Goal: Information Seeking & Learning: Compare options

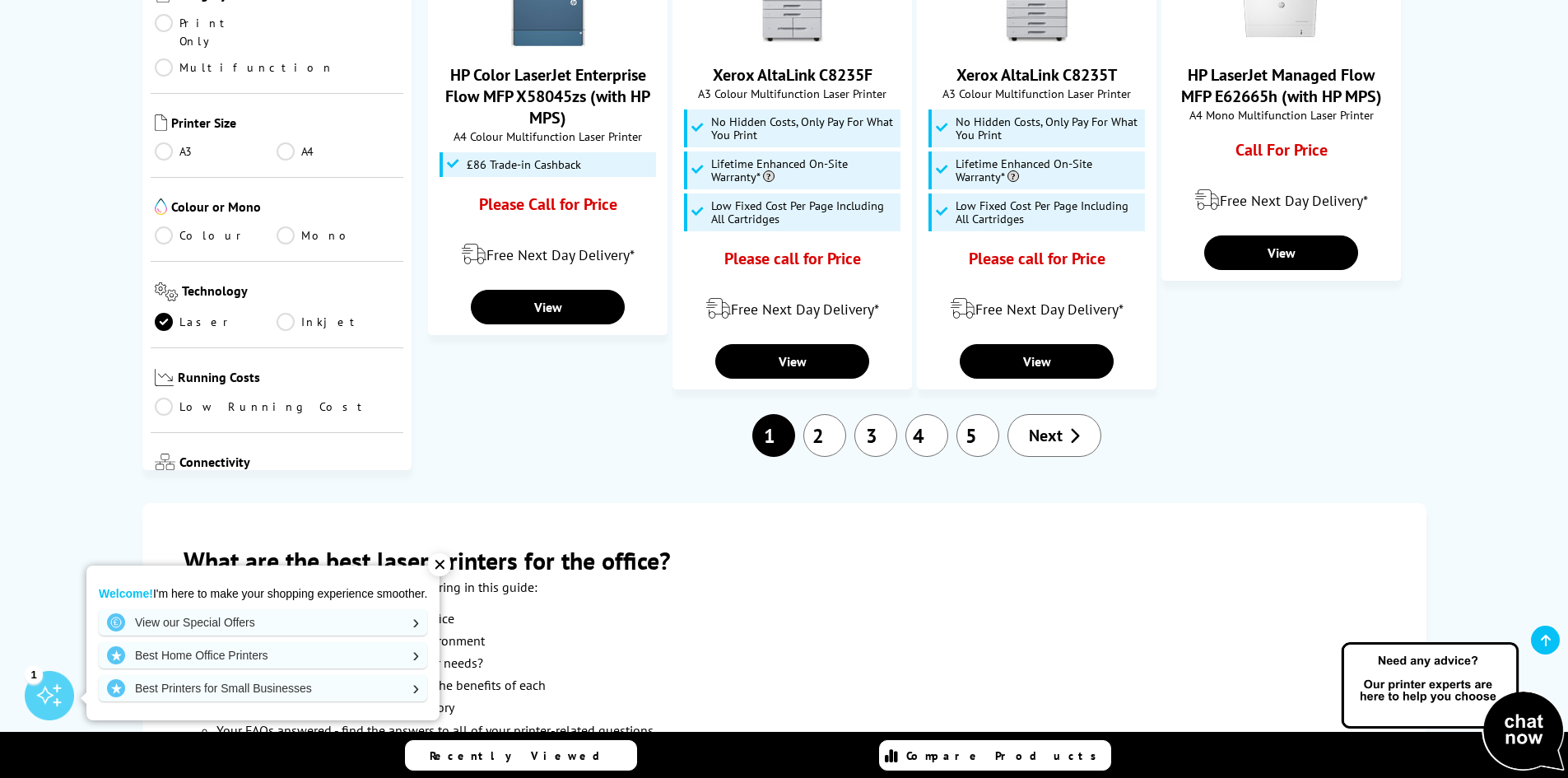
scroll to position [1894, 0]
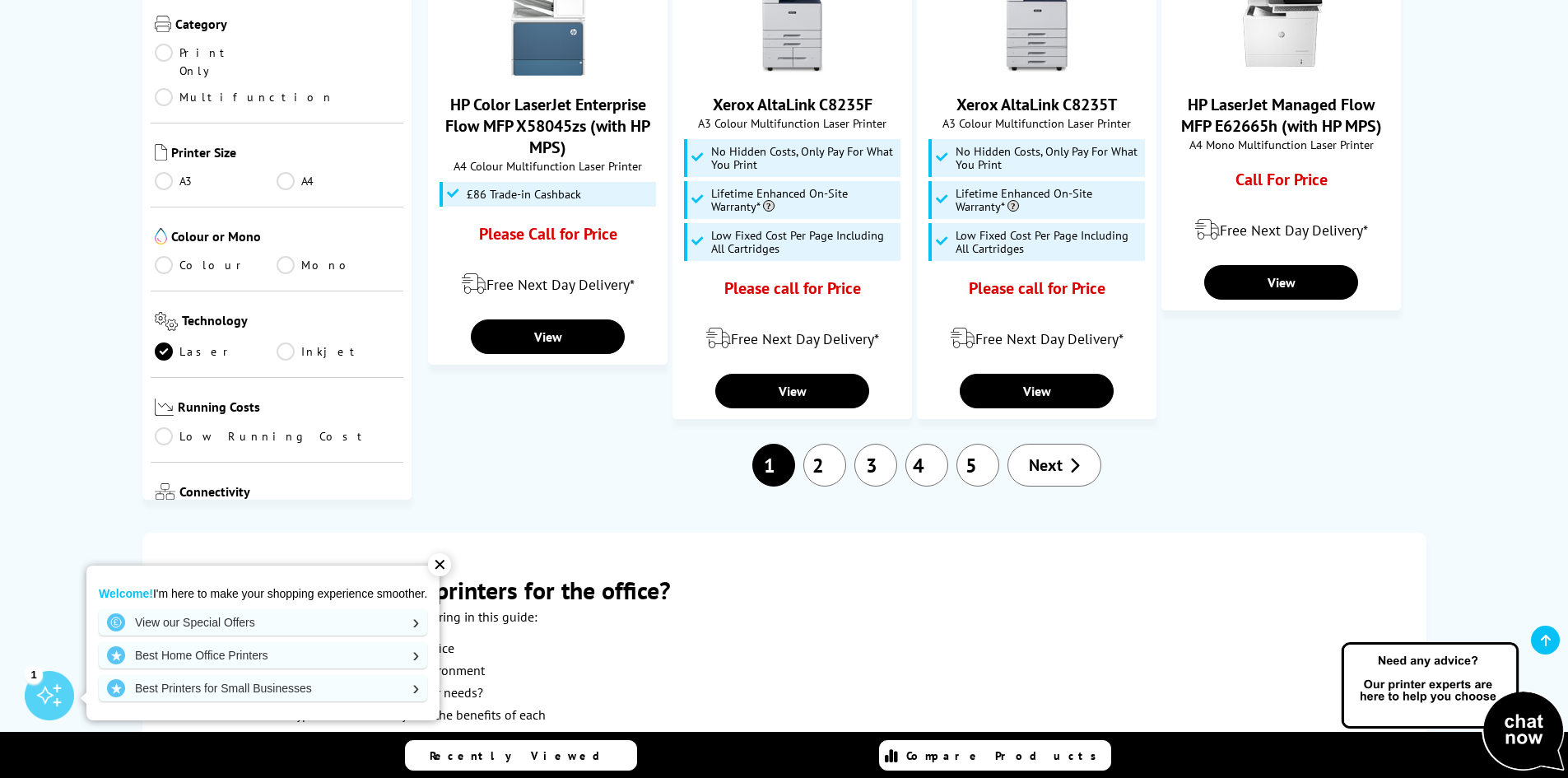
click at [1067, 443] on link "Next" at bounding box center [1054, 464] width 94 height 43
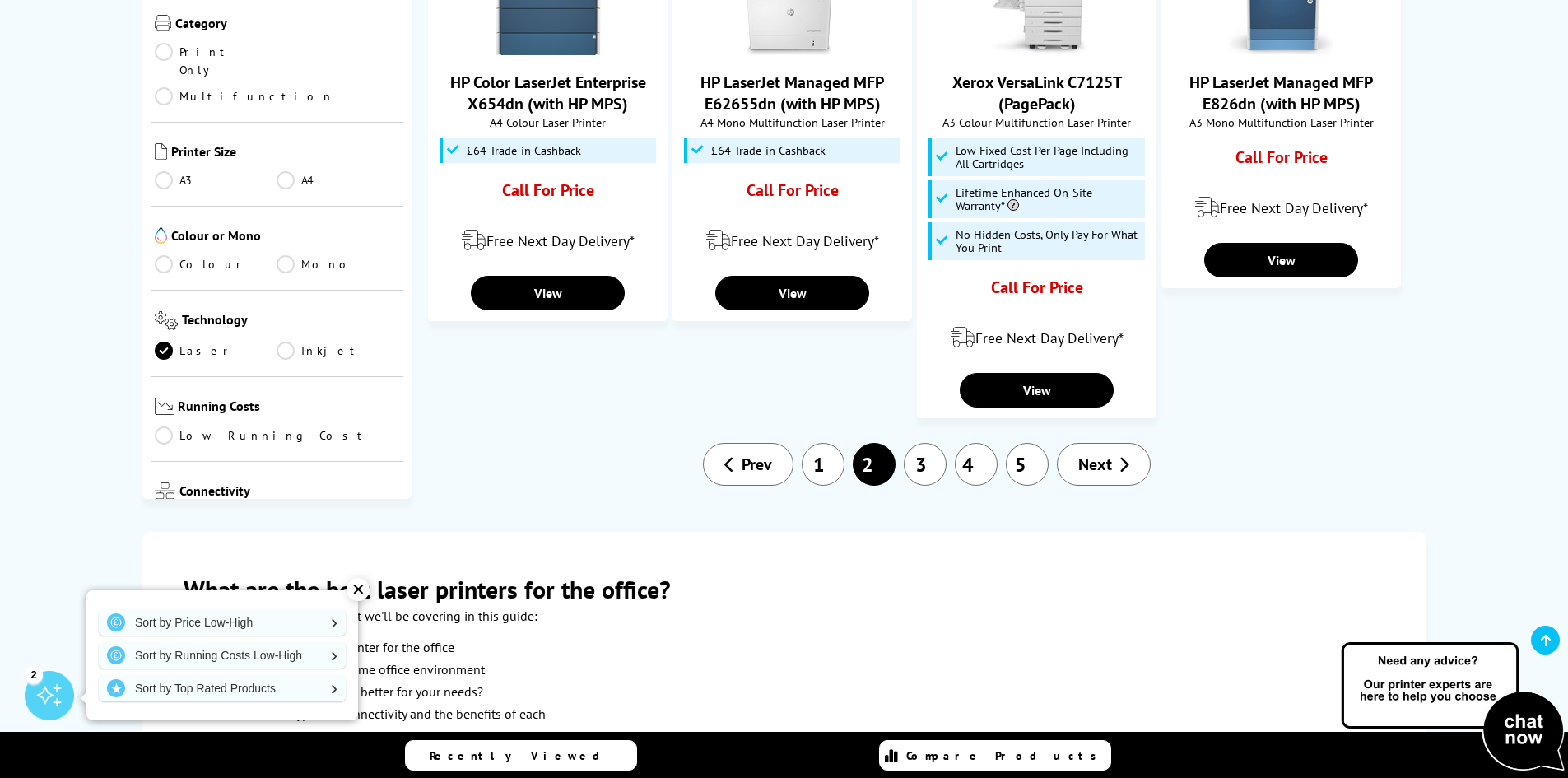
scroll to position [1977, 0]
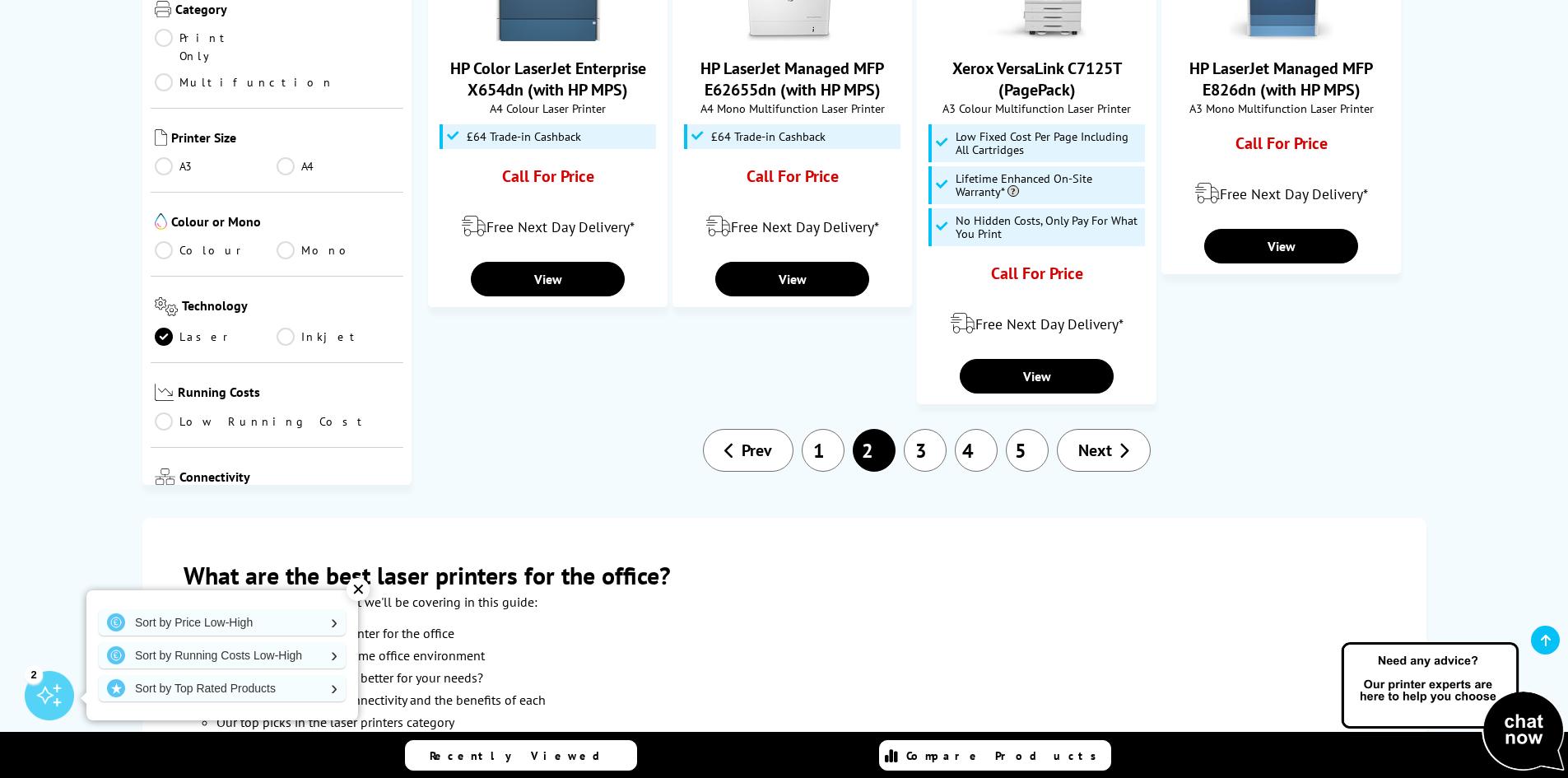
click at [1111, 440] on span "Next" at bounding box center [1095, 451] width 34 height 22
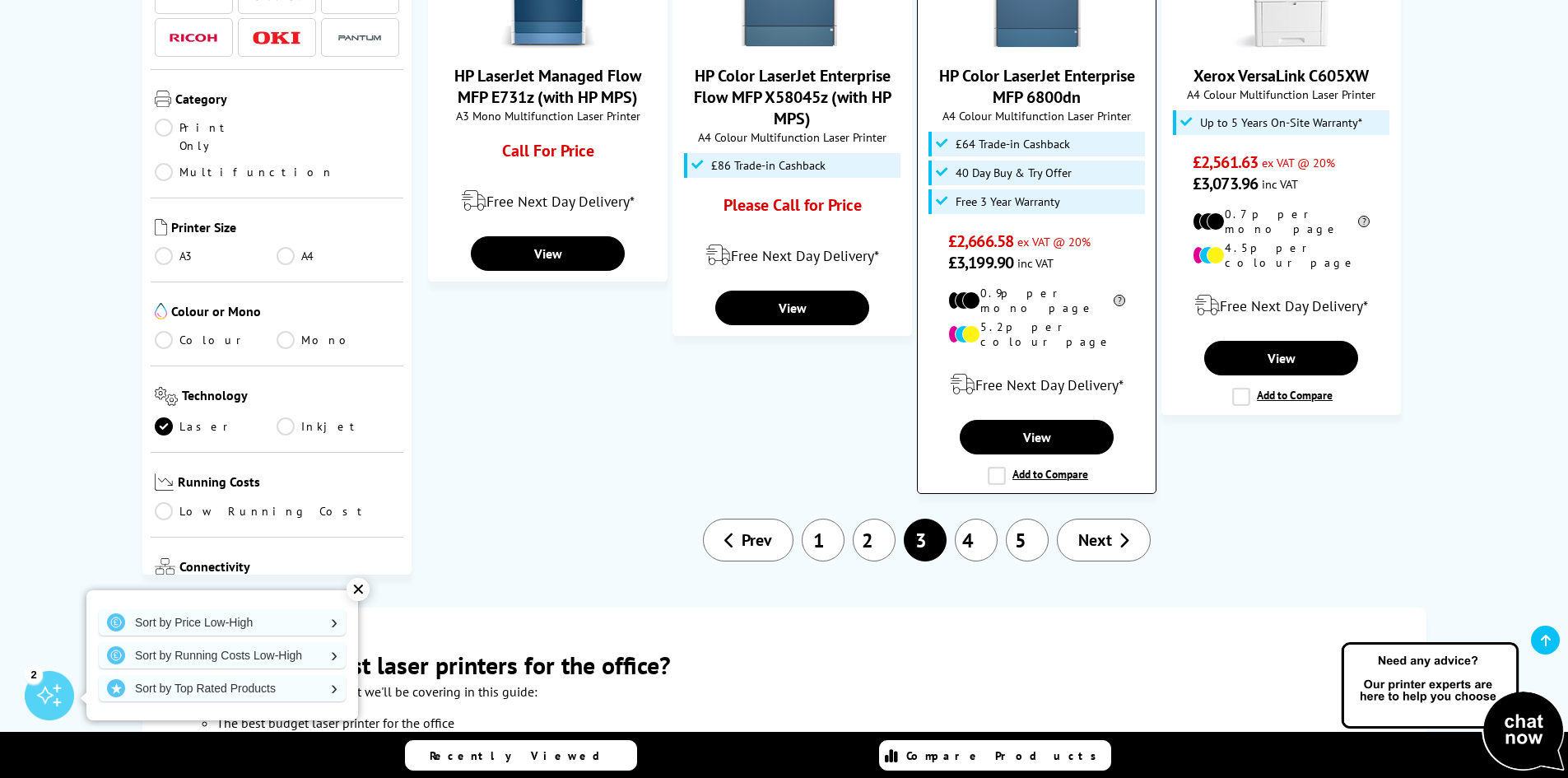
scroll to position [1894, 0]
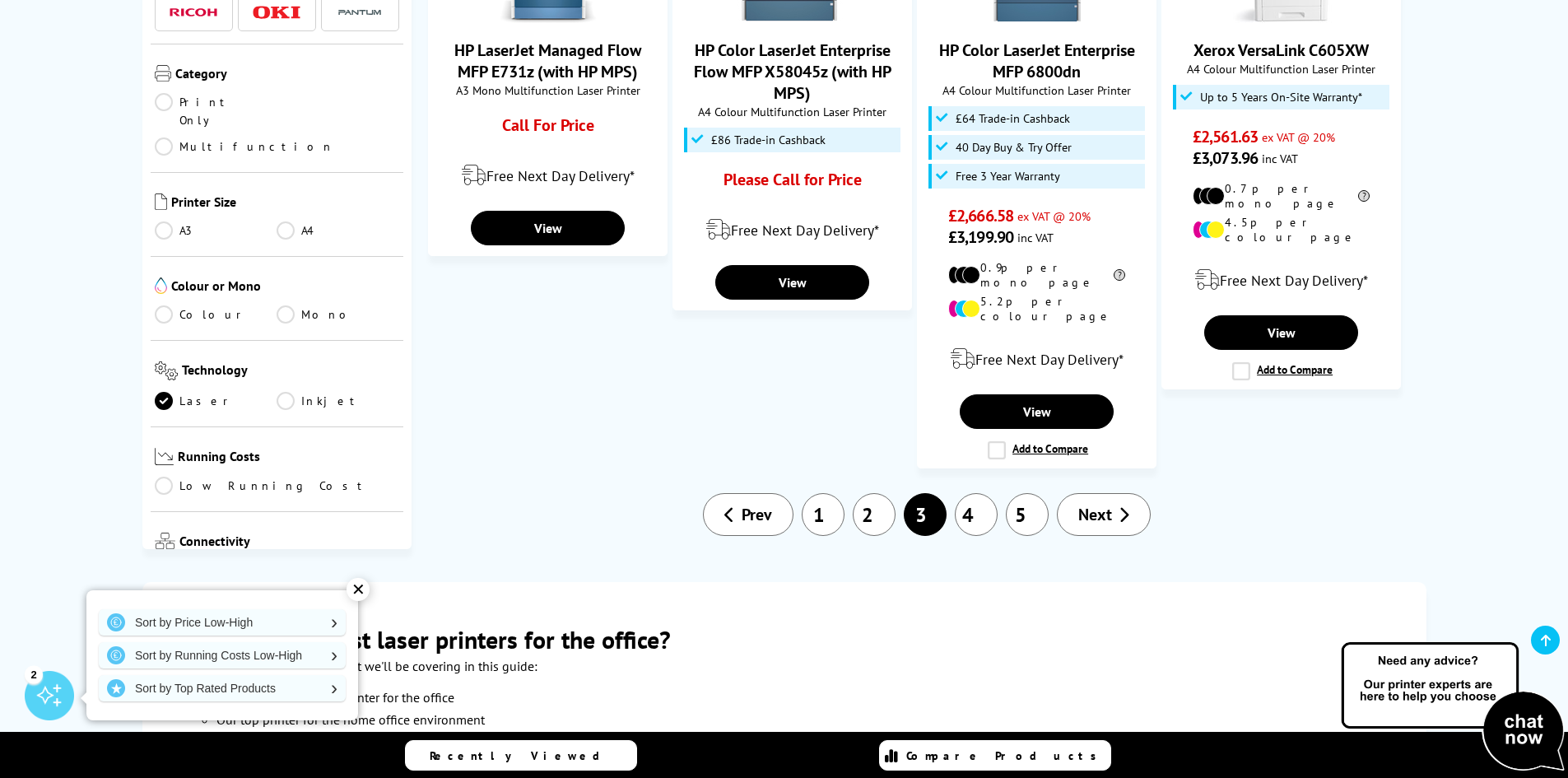
click at [1094, 504] on span "Next" at bounding box center [1095, 515] width 34 height 22
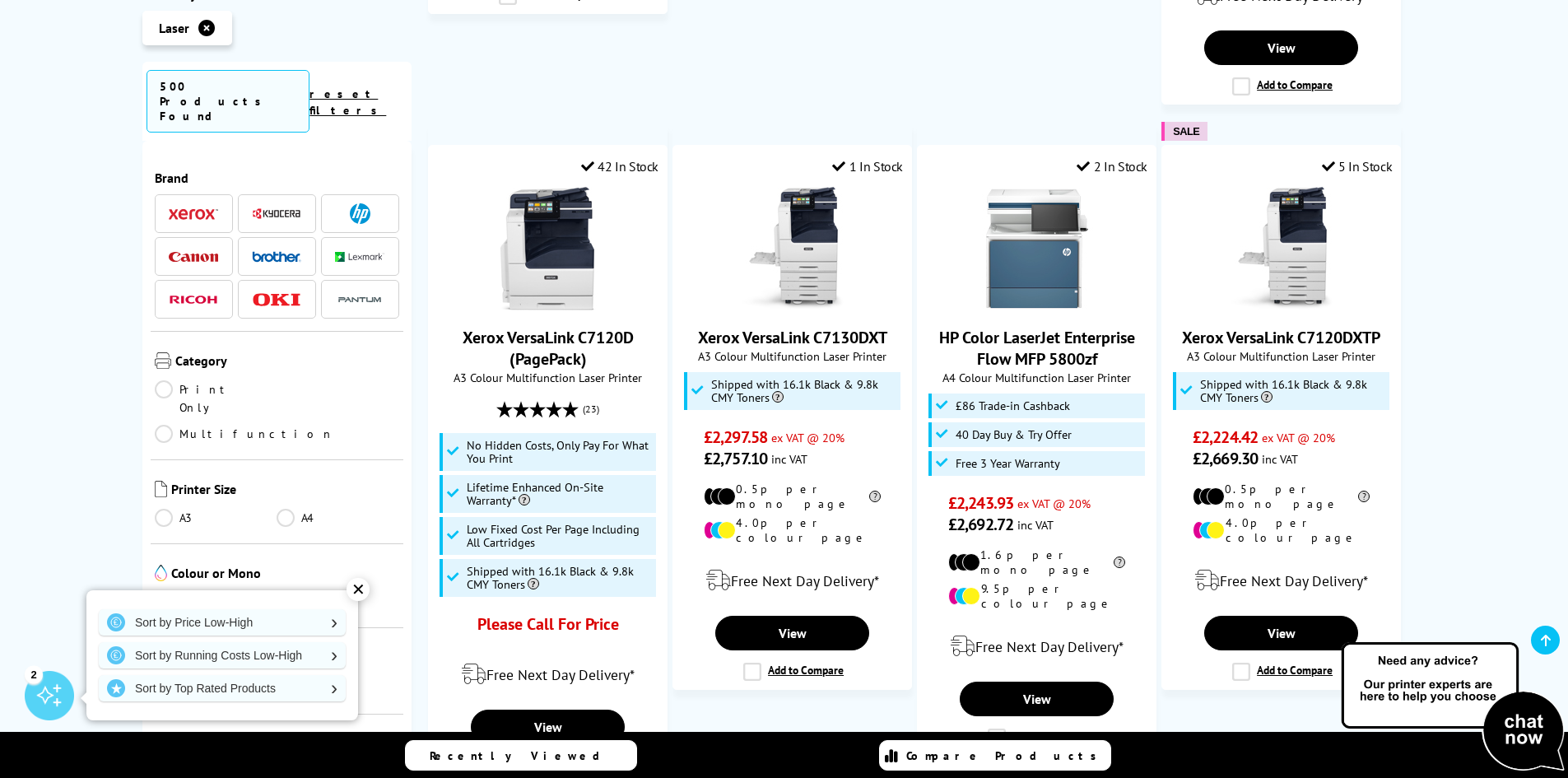
scroll to position [1894, 0]
